Goal: Information Seeking & Learning: Learn about a topic

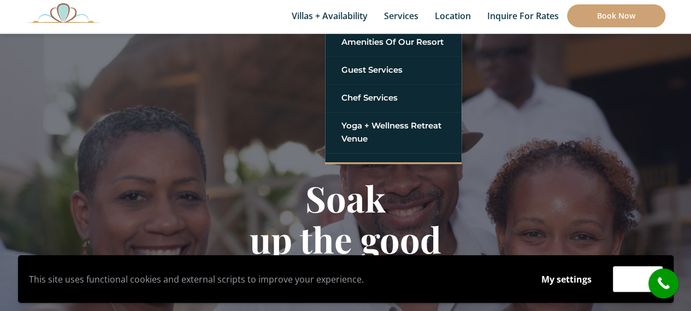
scroll to position [164, 0]
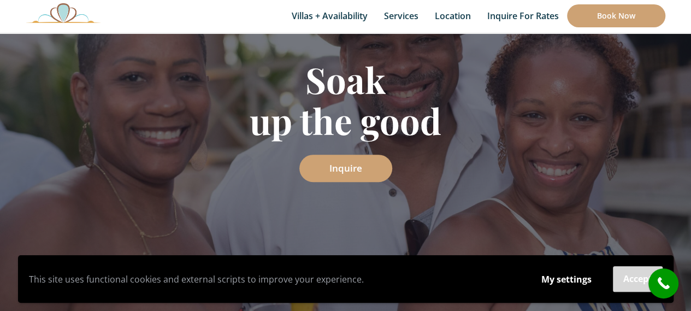
click at [623, 281] on button "Accept" at bounding box center [638, 279] width 50 height 26
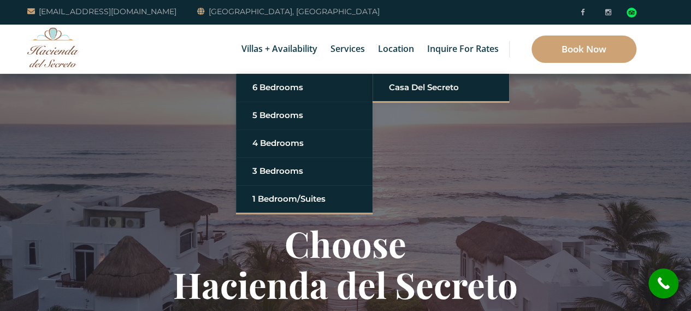
click at [438, 84] on link "Casa del Secreto" at bounding box center [441, 88] width 104 height 20
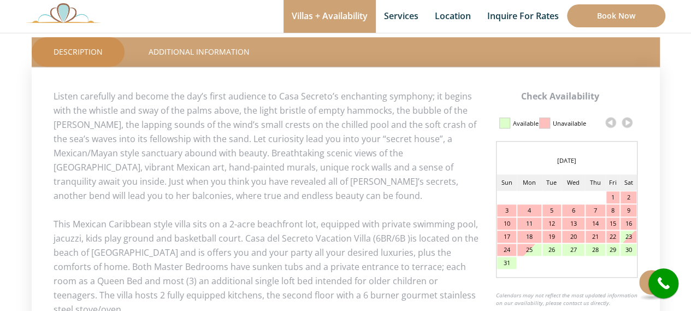
scroll to position [492, 0]
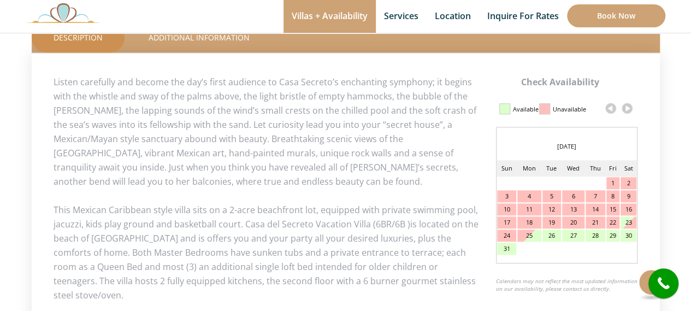
click at [629, 108] on link at bounding box center [627, 108] width 16 height 16
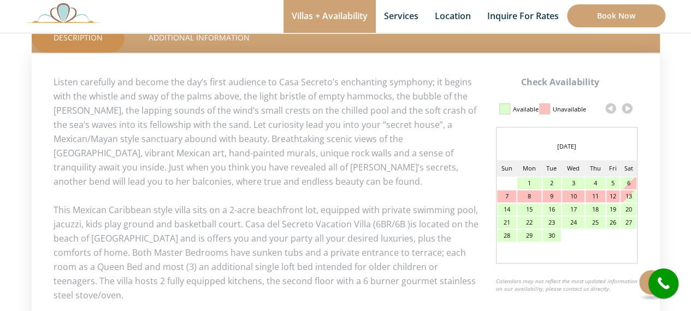
click at [629, 108] on link at bounding box center [627, 108] width 16 height 16
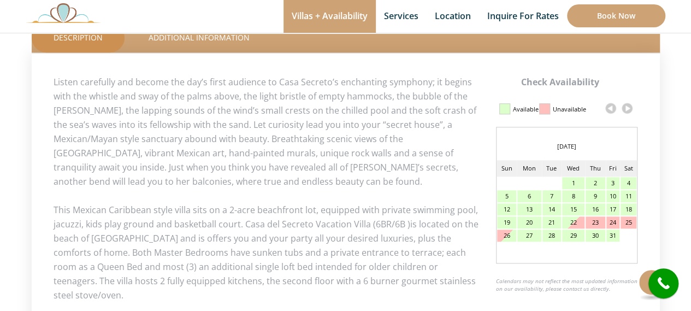
click at [629, 108] on link at bounding box center [627, 108] width 16 height 16
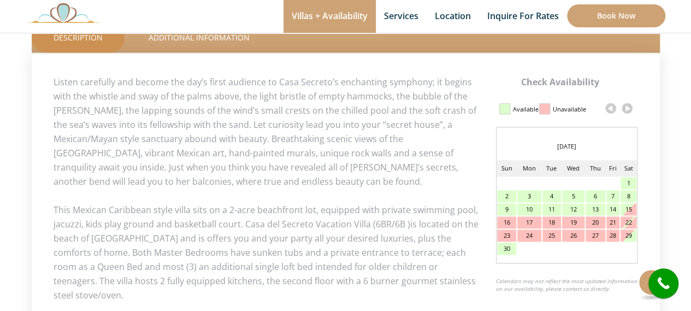
click at [629, 108] on link at bounding box center [627, 108] width 16 height 16
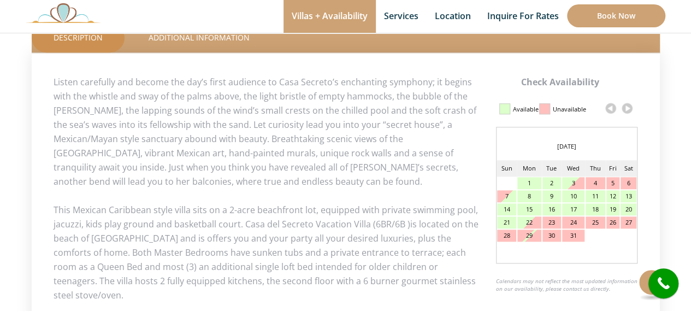
click at [629, 108] on link at bounding box center [627, 108] width 16 height 16
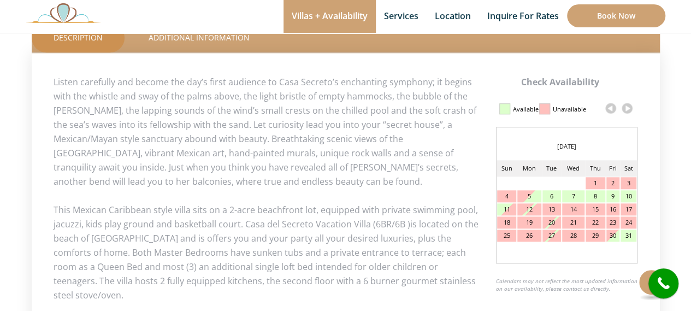
click at [609, 104] on link at bounding box center [611, 108] width 16 height 16
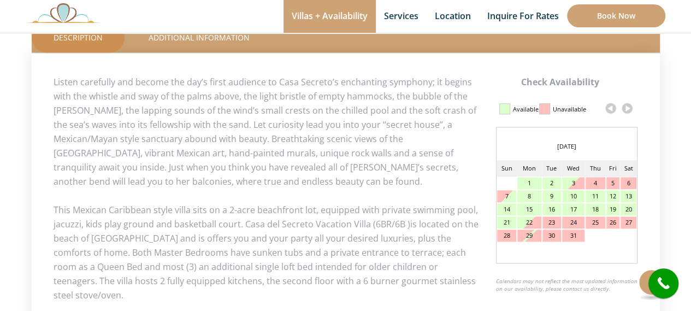
click at [609, 104] on link at bounding box center [611, 108] width 16 height 16
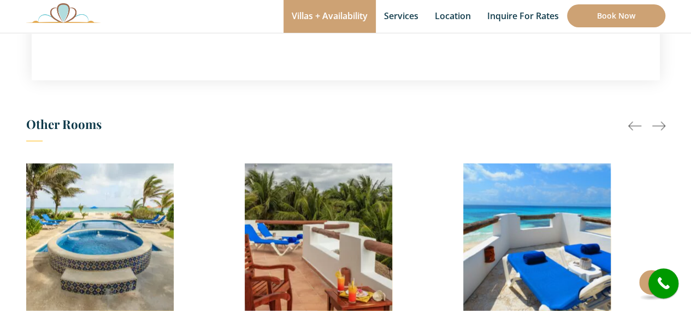
scroll to position [983, 0]
